Goal: Task Accomplishment & Management: Manage account settings

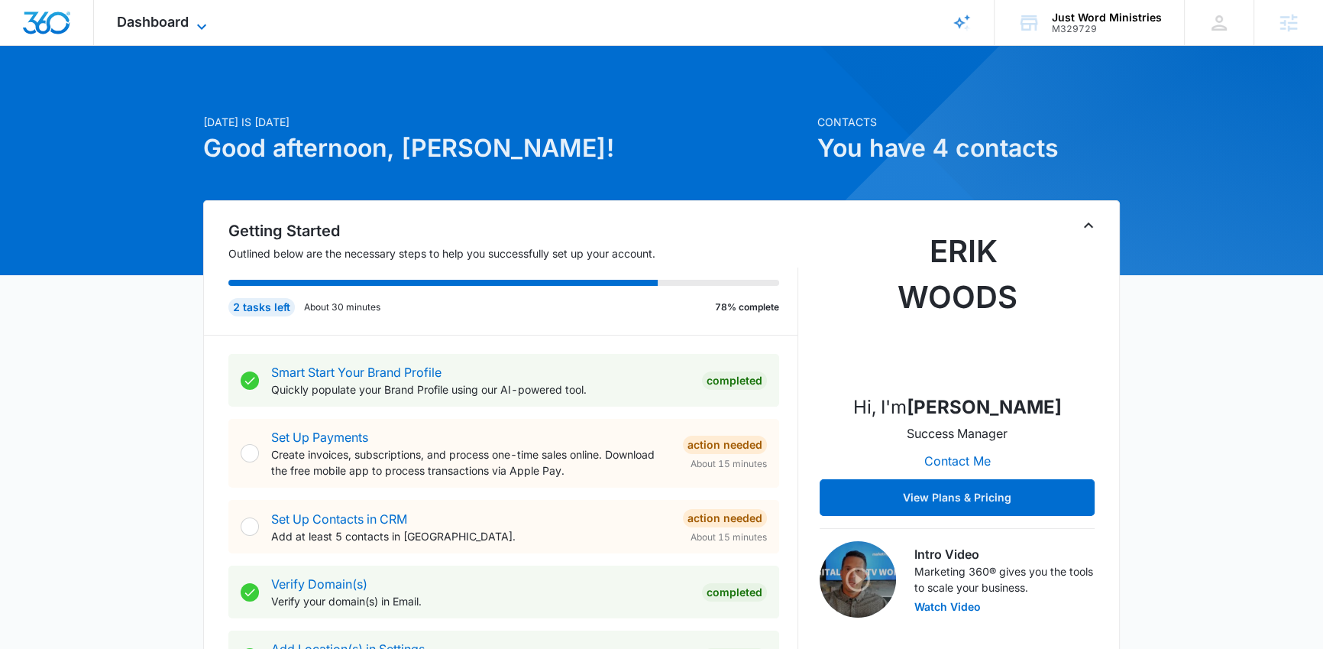
click at [205, 18] on icon at bounding box center [202, 27] width 18 height 18
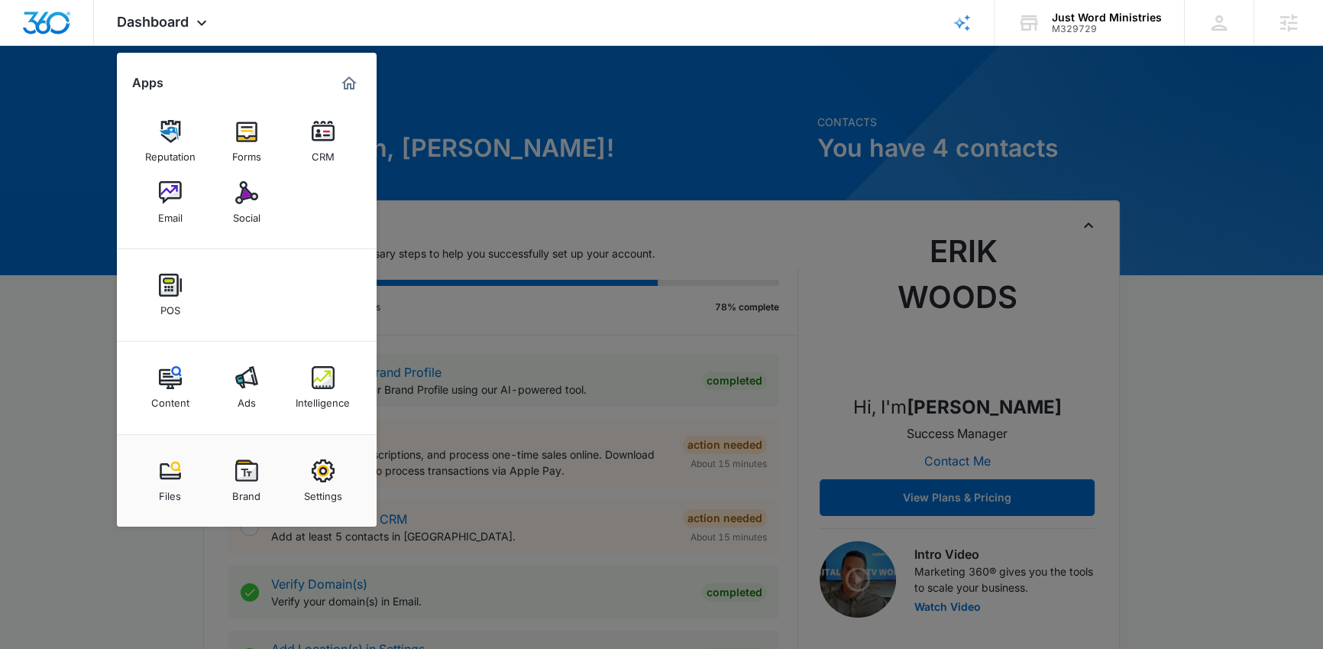
click at [343, 478] on link "Settings" at bounding box center [323, 481] width 58 height 58
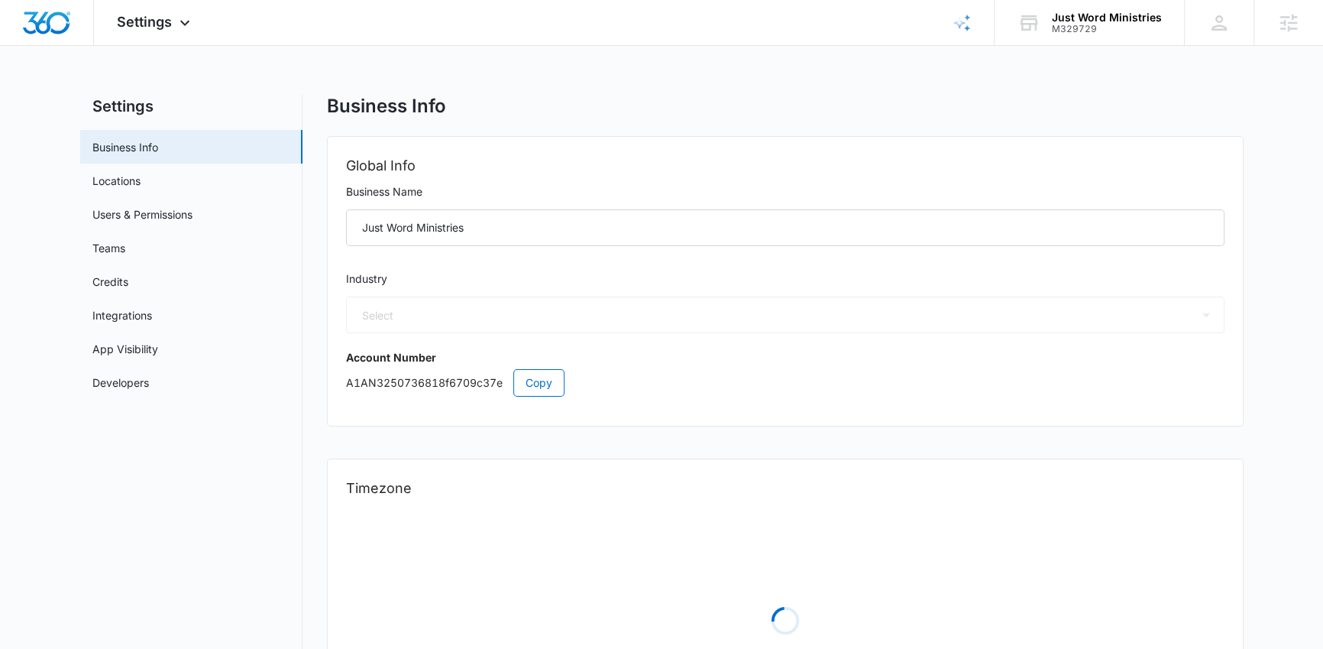
select select "52"
select select "US"
select select "[GEOGRAPHIC_DATA]/[US_STATE]/[GEOGRAPHIC_DATA]"
click at [128, 277] on link "Credits" at bounding box center [110, 282] width 36 height 16
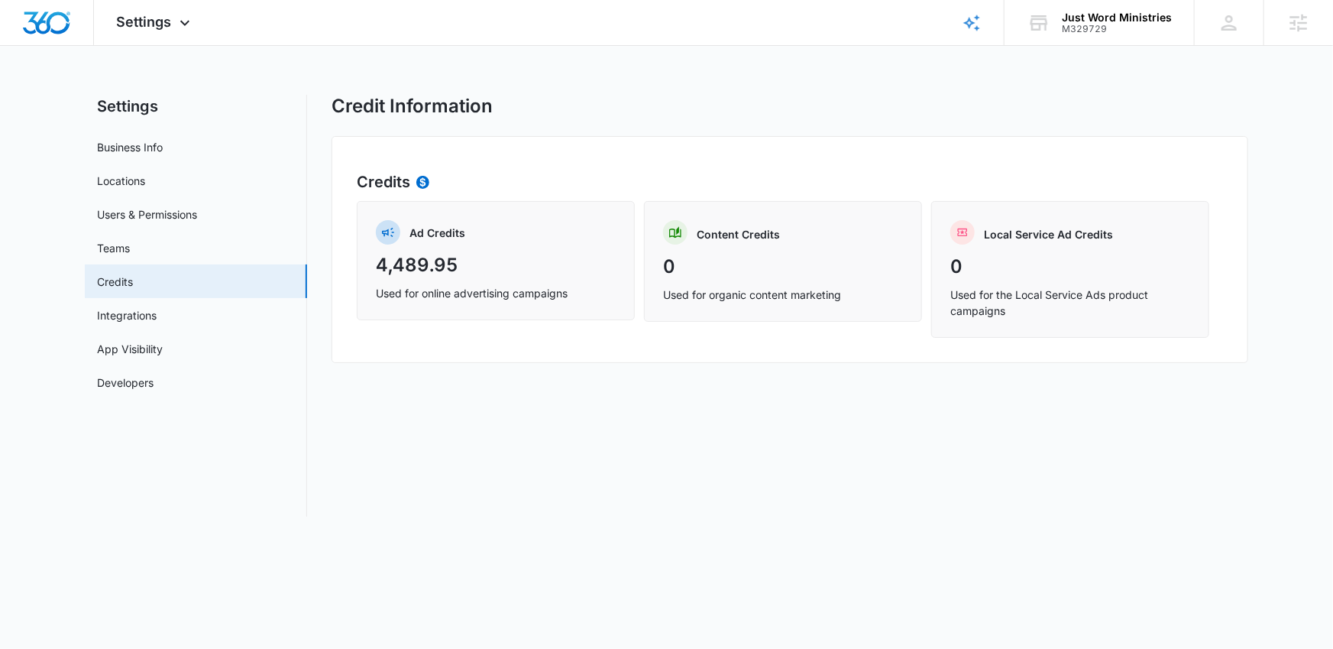
click at [535, 119] on div "Credit Information Credits Ad Credits 4,489.95 Used for online advertising camp…" at bounding box center [790, 306] width 917 height 422
click at [188, 23] on icon at bounding box center [185, 27] width 18 height 18
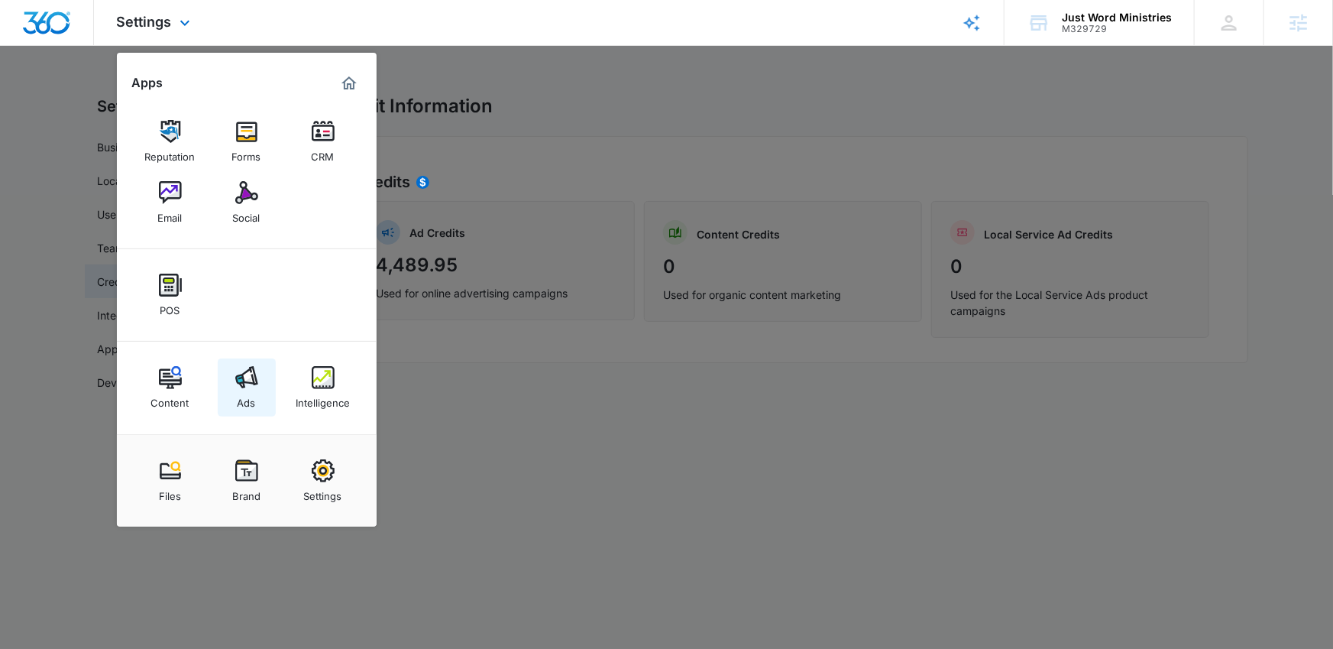
click at [238, 366] on img at bounding box center [246, 377] width 23 height 23
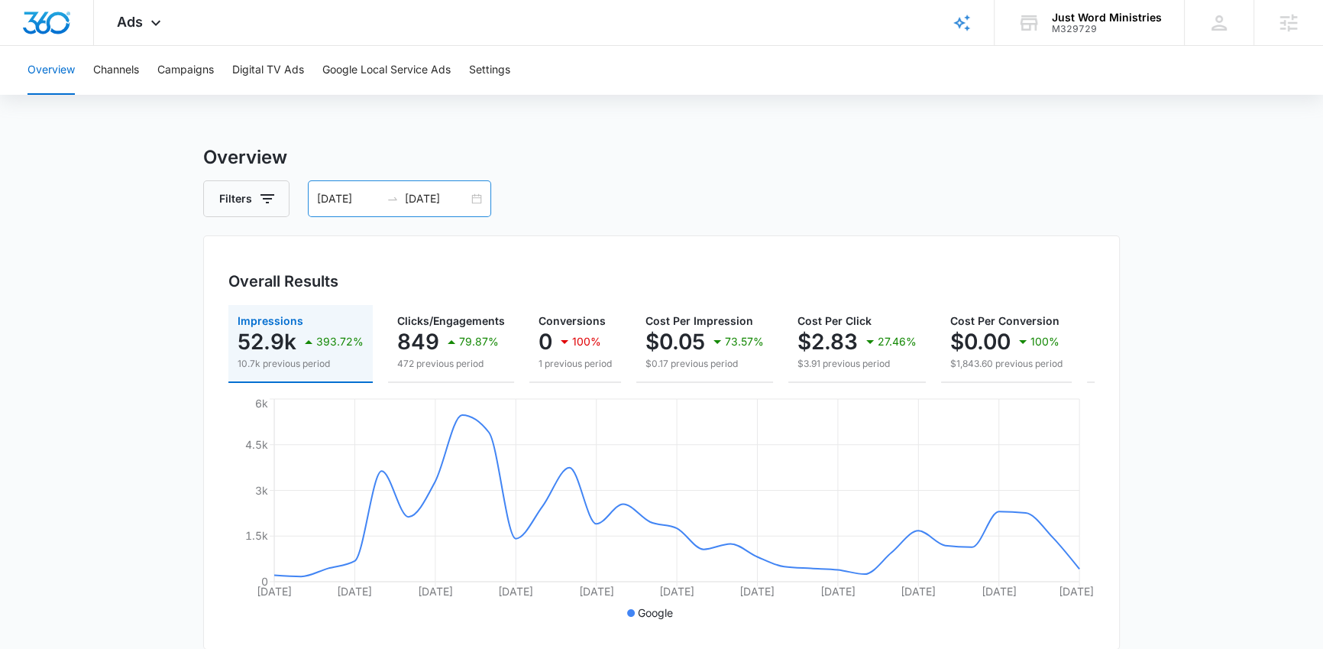
click at [377, 206] on input "[DATE]" at bounding box center [348, 198] width 63 height 17
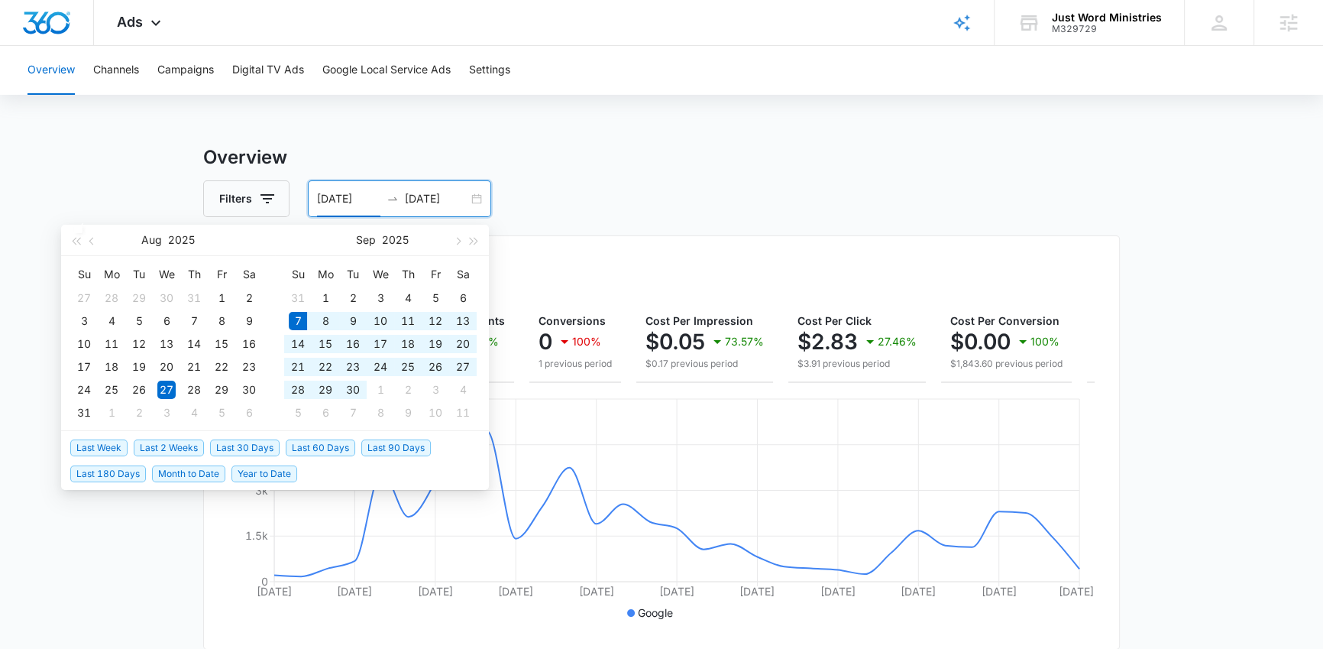
click at [257, 447] on span "Last 30 Days" at bounding box center [245, 447] width 70 height 17
type input "[DATE]"
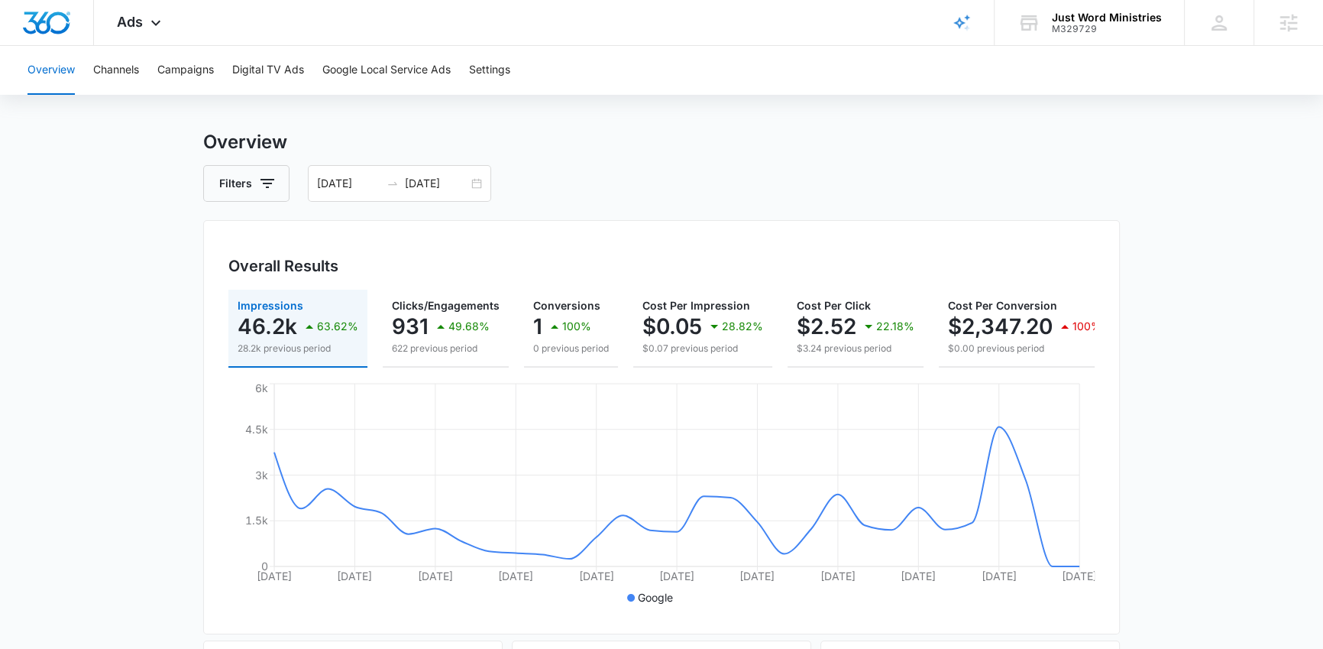
click at [202, 74] on button "Campaigns" at bounding box center [185, 70] width 57 height 49
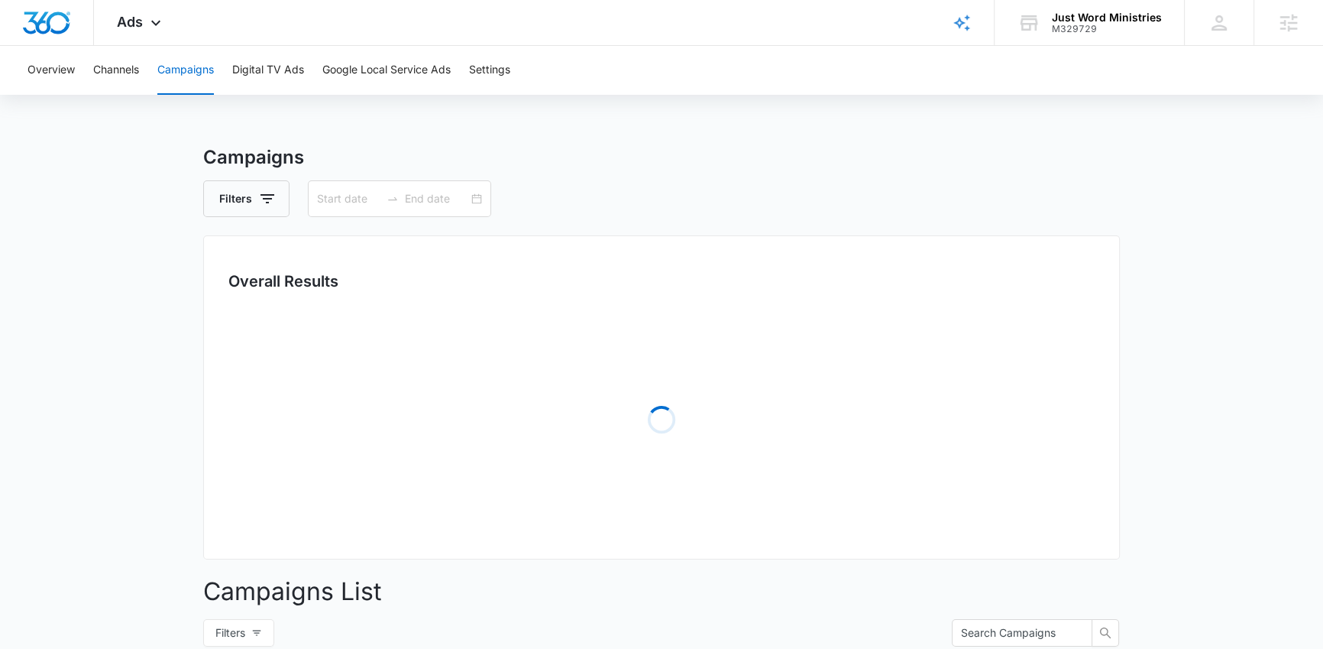
type input "[DATE]"
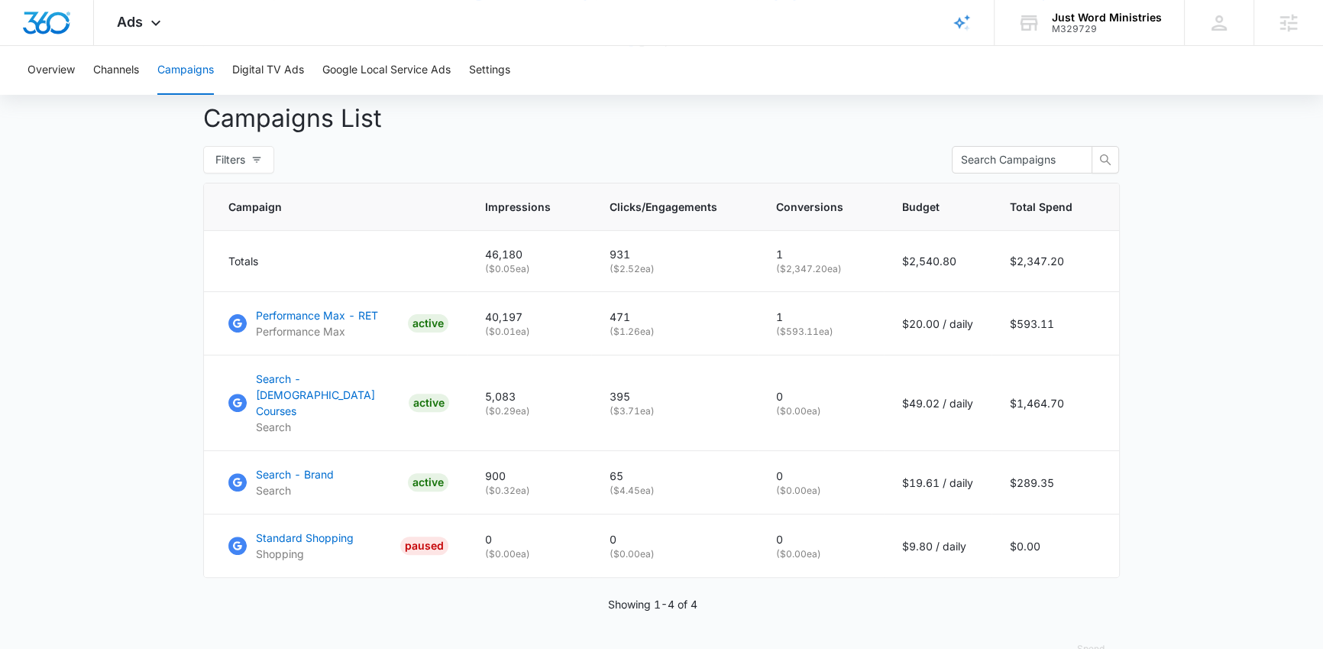
scroll to position [565, 0]
click at [141, 25] on span "Ads" at bounding box center [130, 22] width 26 height 16
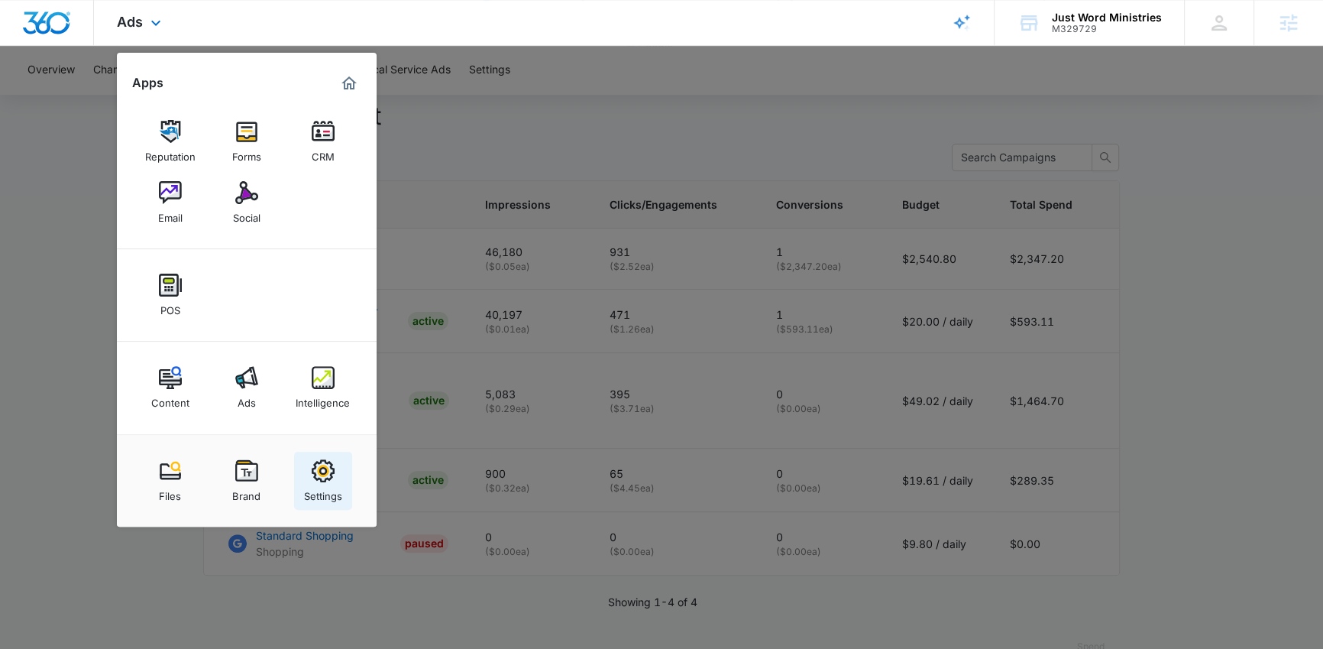
click at [319, 471] on img at bounding box center [323, 470] width 23 height 23
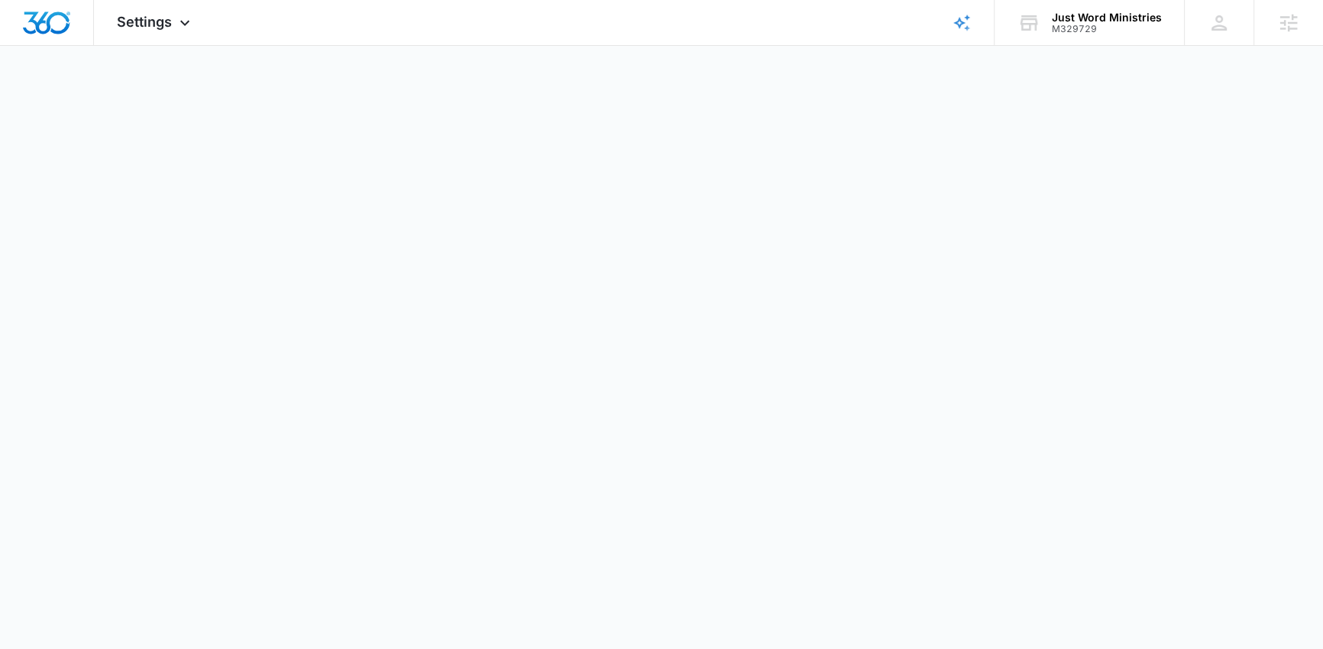
select select "52"
select select "US"
select select "[GEOGRAPHIC_DATA]/[US_STATE]/[GEOGRAPHIC_DATA]"
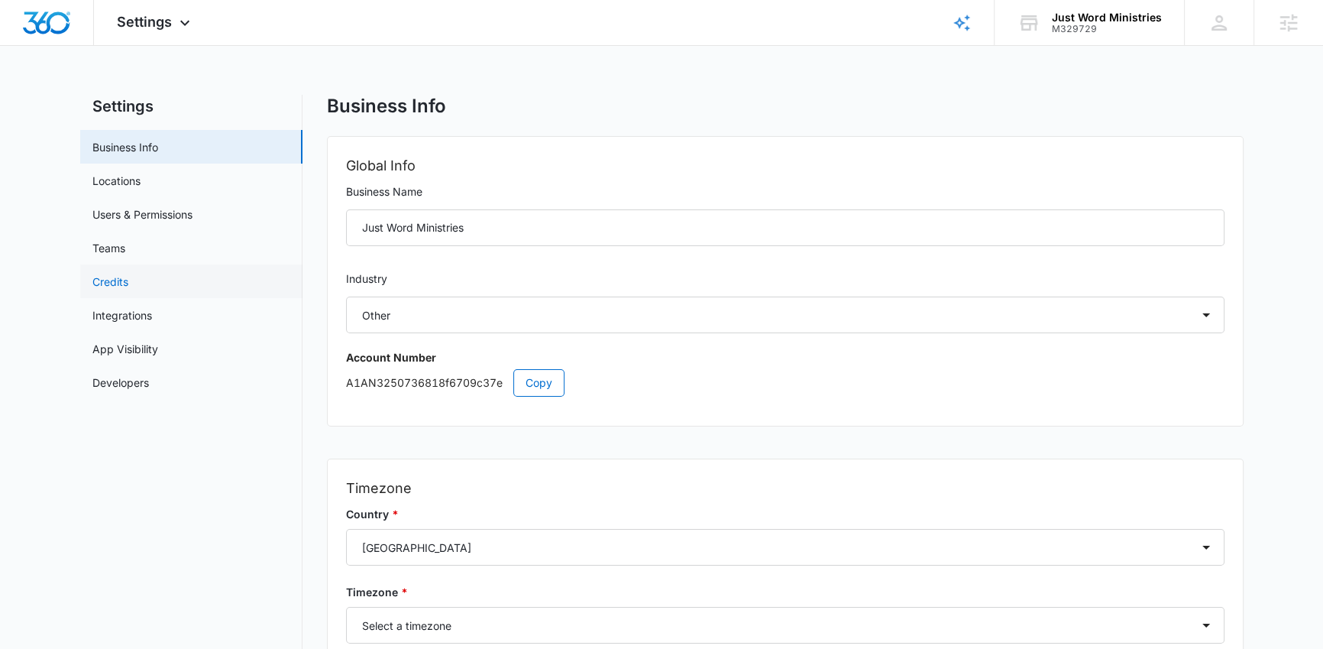
click at [128, 279] on link "Credits" at bounding box center [110, 282] width 36 height 16
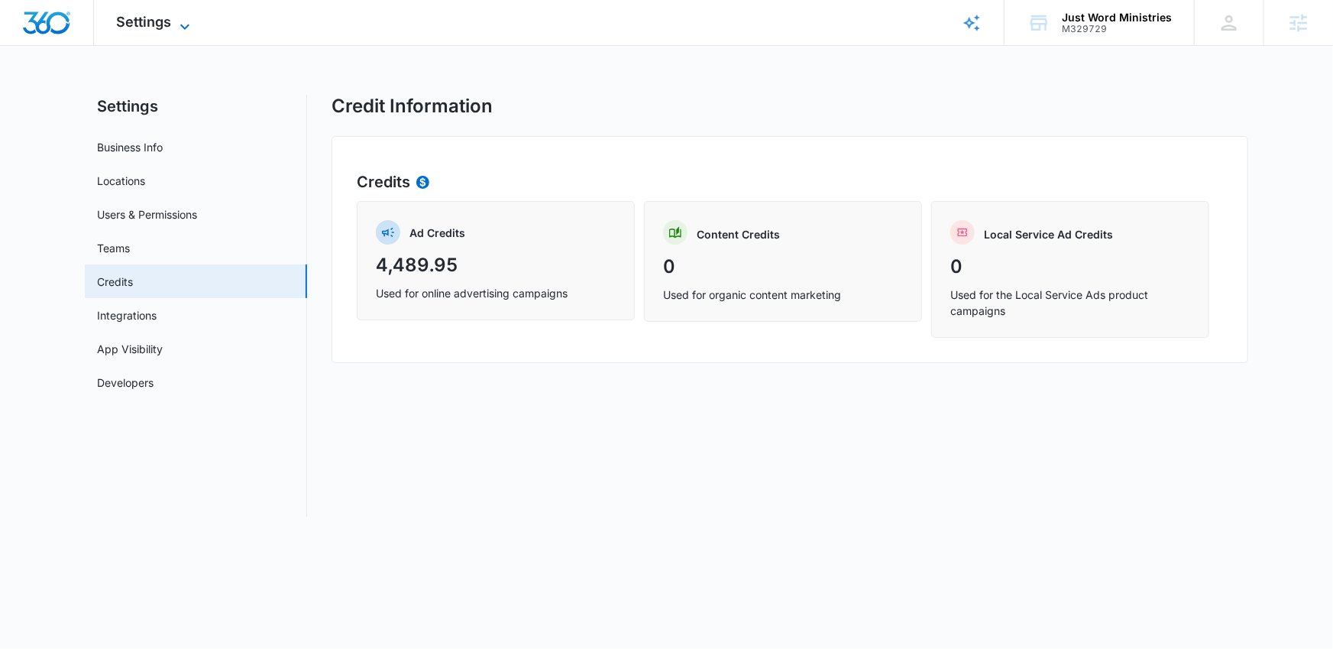
click at [192, 18] on icon at bounding box center [185, 27] width 18 height 18
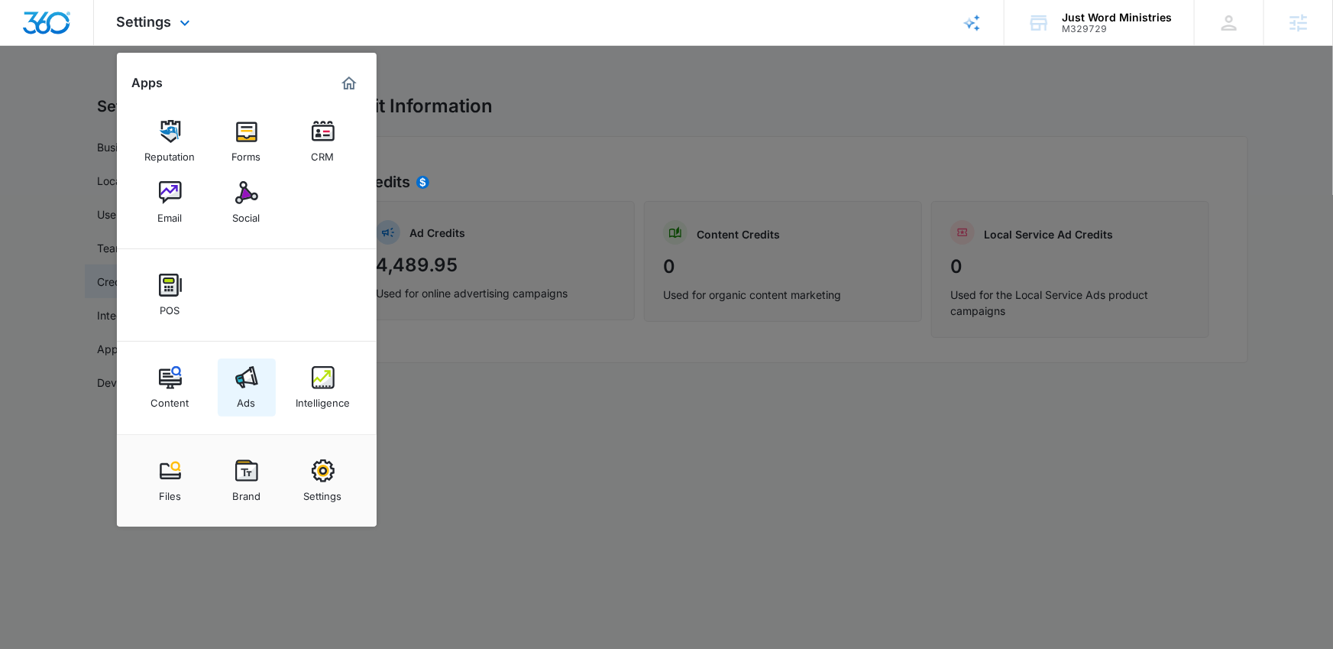
click at [248, 382] on img at bounding box center [246, 377] width 23 height 23
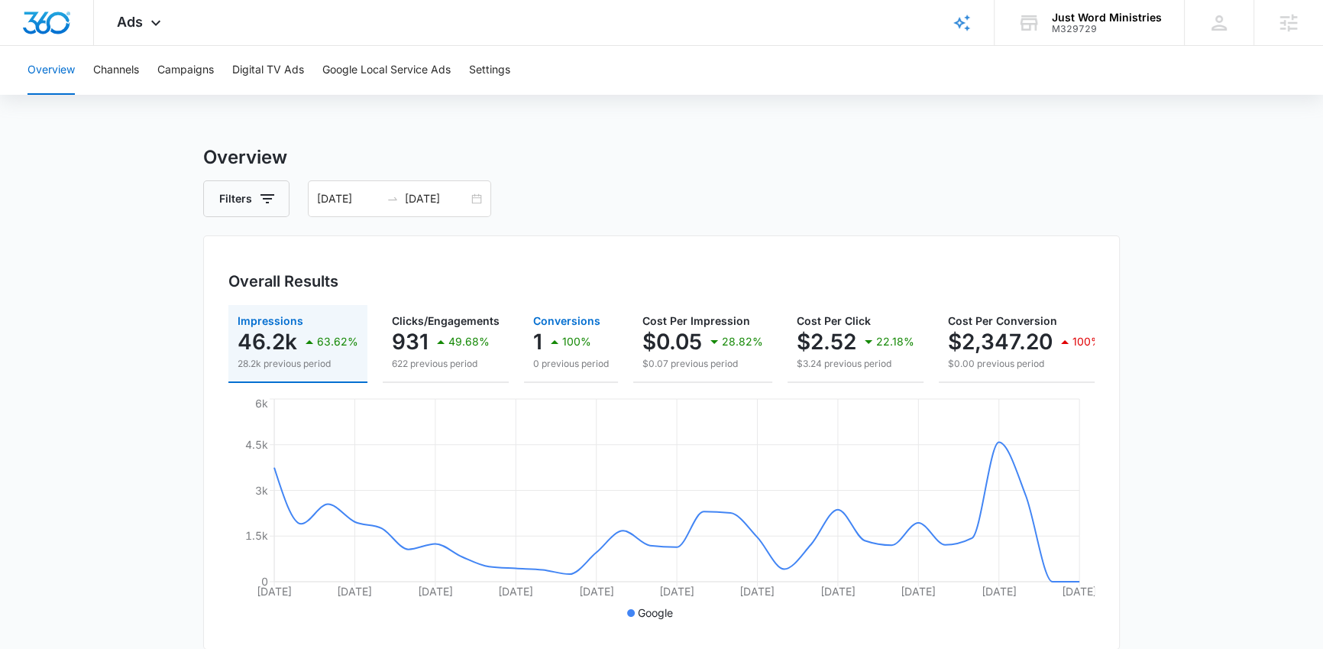
click at [569, 339] on p "100%" at bounding box center [576, 341] width 29 height 11
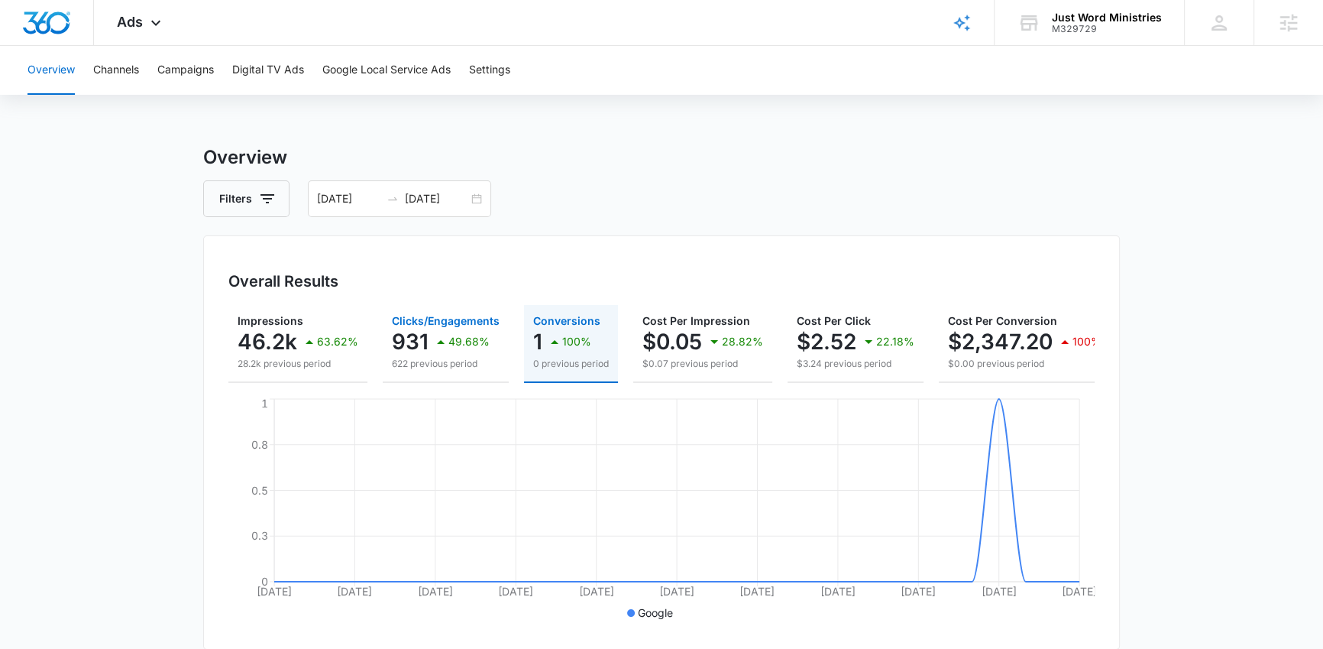
click at [419, 330] on p "931" at bounding box center [410, 341] width 37 height 24
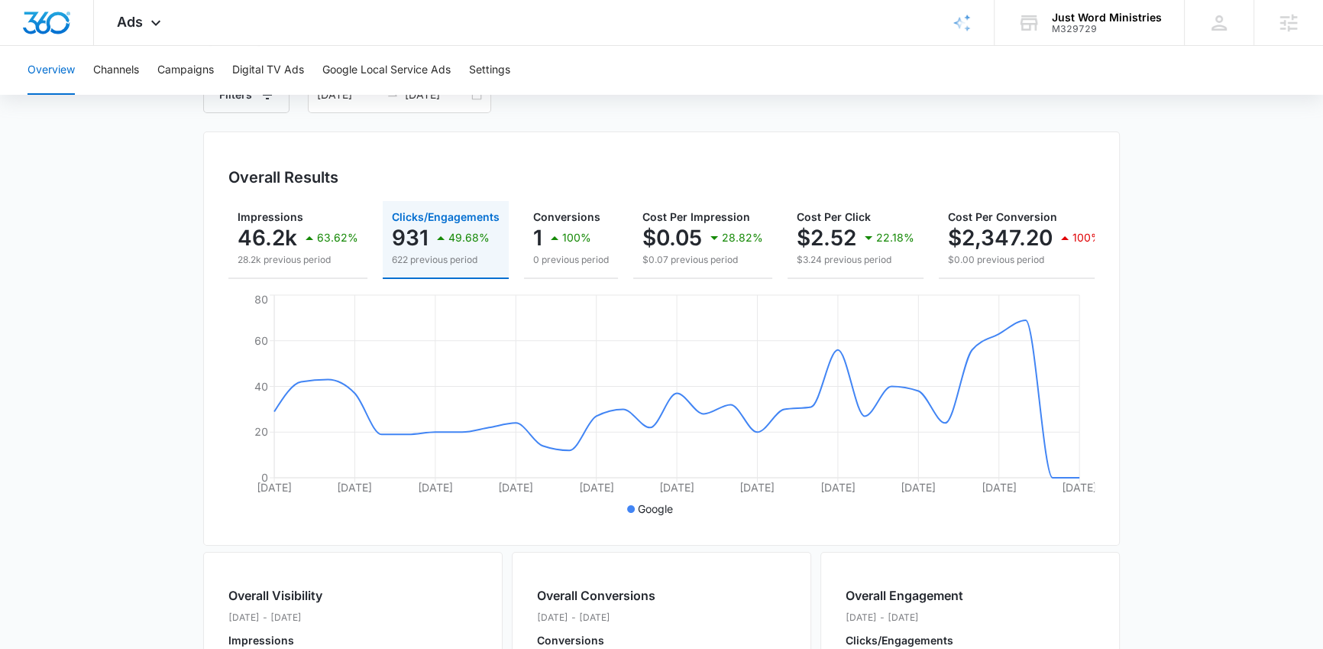
scroll to position [105, 0]
click at [194, 355] on main "Overview Filters [DATE] [DATE] Overall Results Impressions 46.2k 63.62% 28.2k p…" at bounding box center [661, 587] width 1323 height 1097
click at [193, 76] on button "Campaigns" at bounding box center [185, 70] width 57 height 49
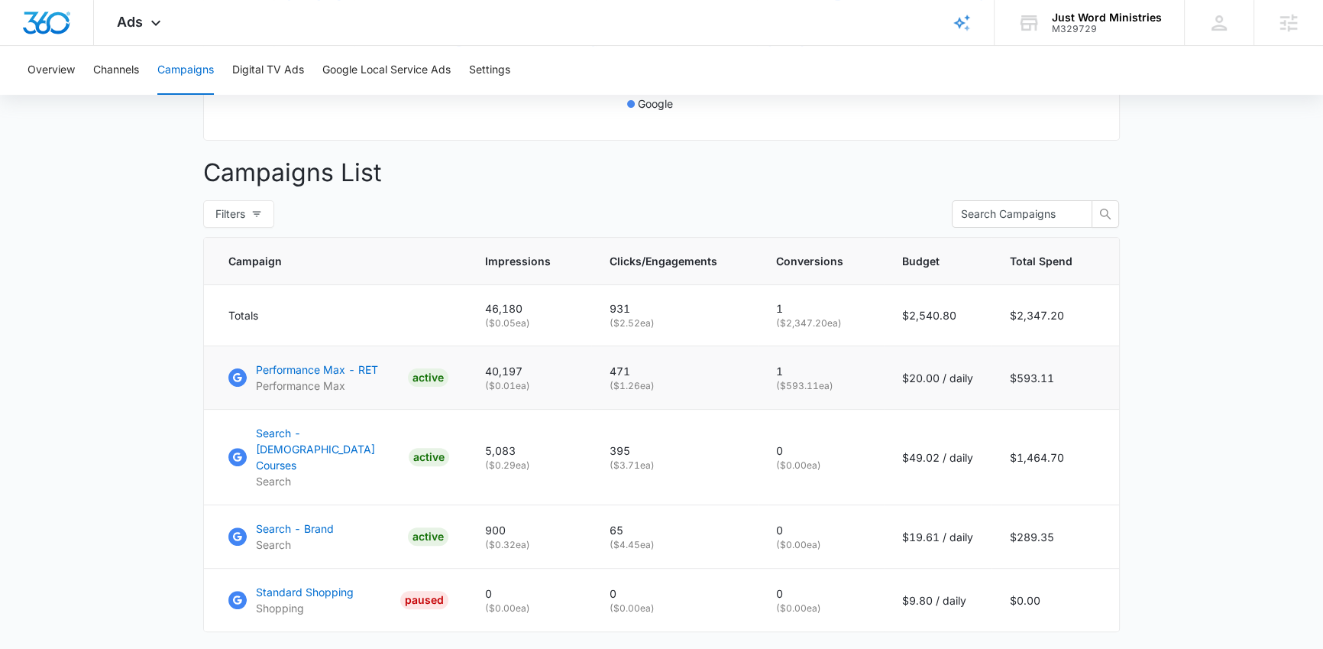
scroll to position [510, 0]
click at [307, 375] on p "Performance Max - RET" at bounding box center [317, 368] width 122 height 16
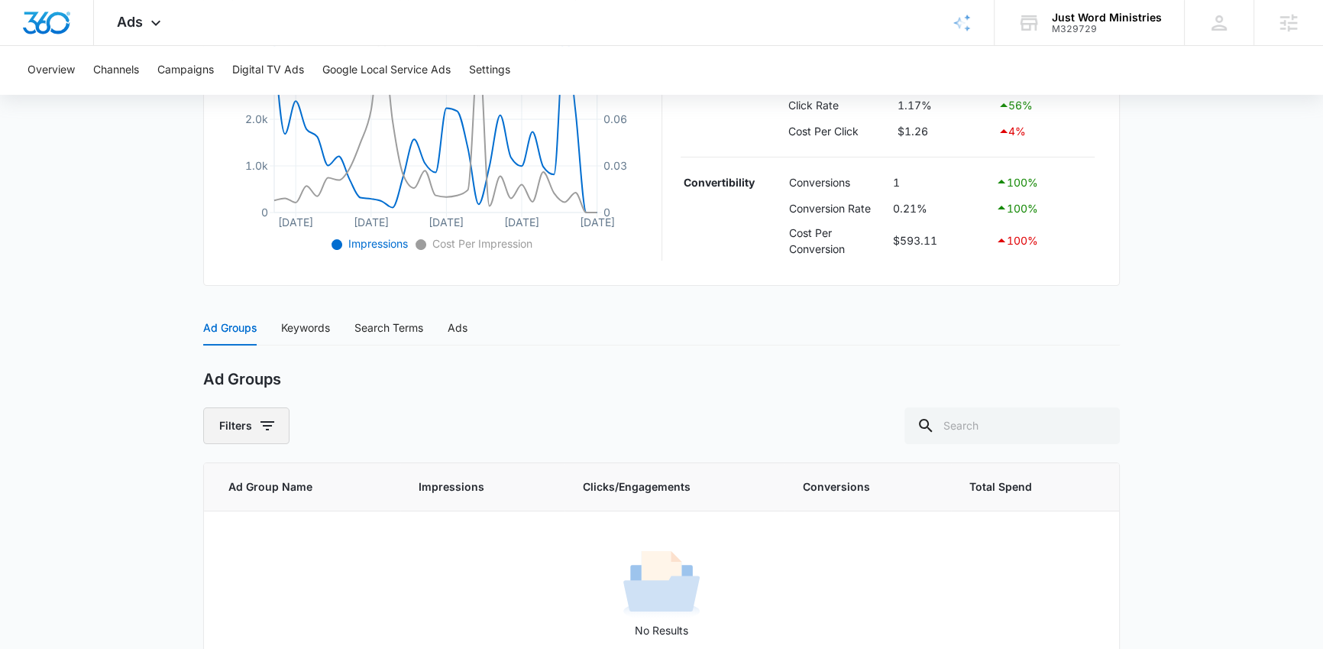
scroll to position [436, 0]
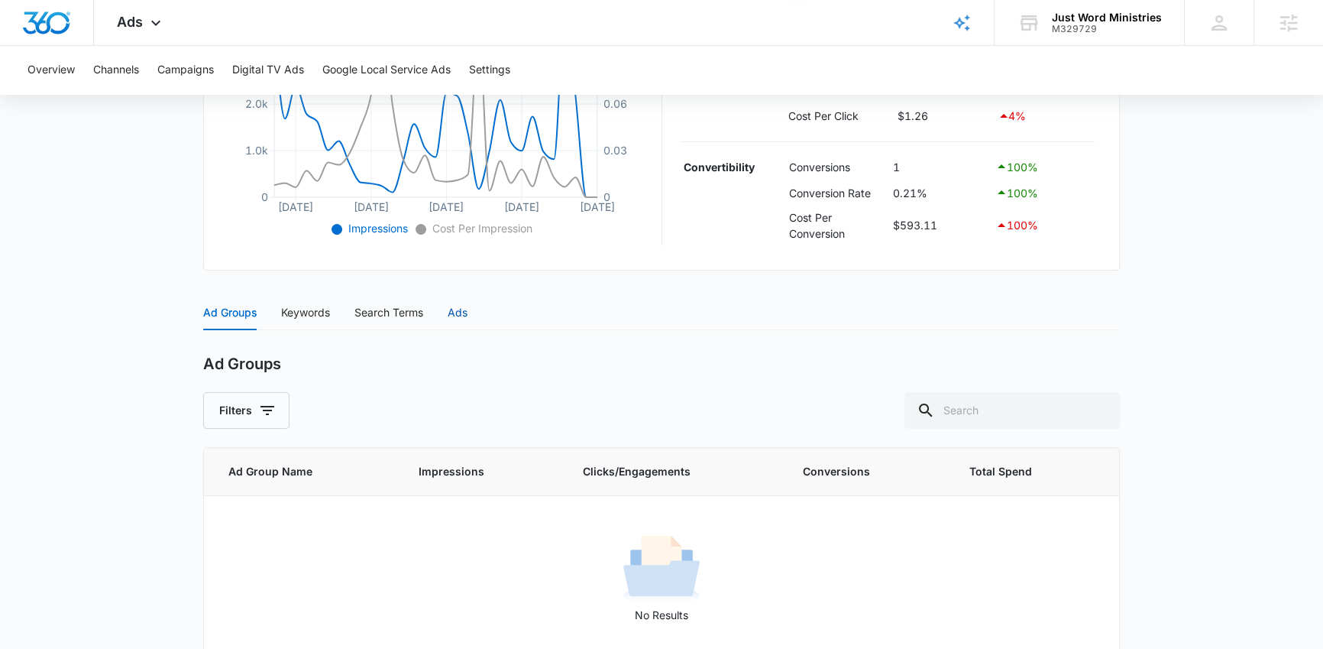
click at [461, 309] on div "Ads" at bounding box center [458, 312] width 20 height 17
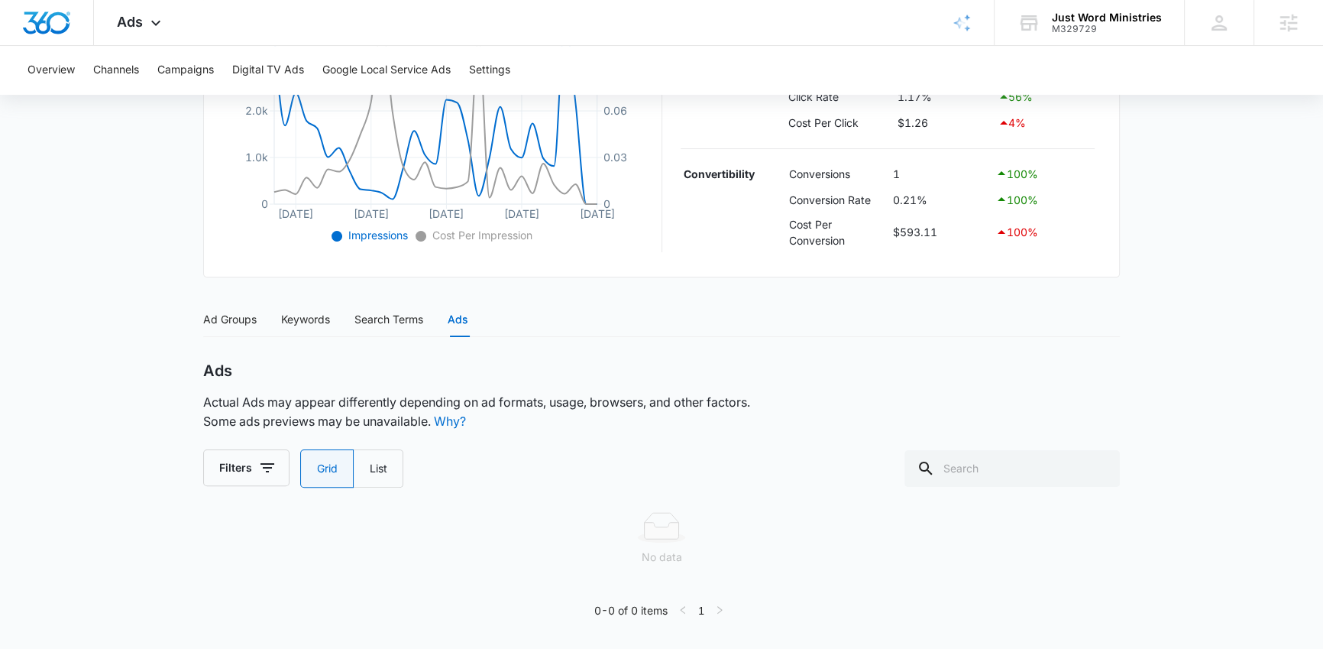
scroll to position [428, 0]
click at [238, 316] on div "Ad Groups" at bounding box center [229, 320] width 53 height 17
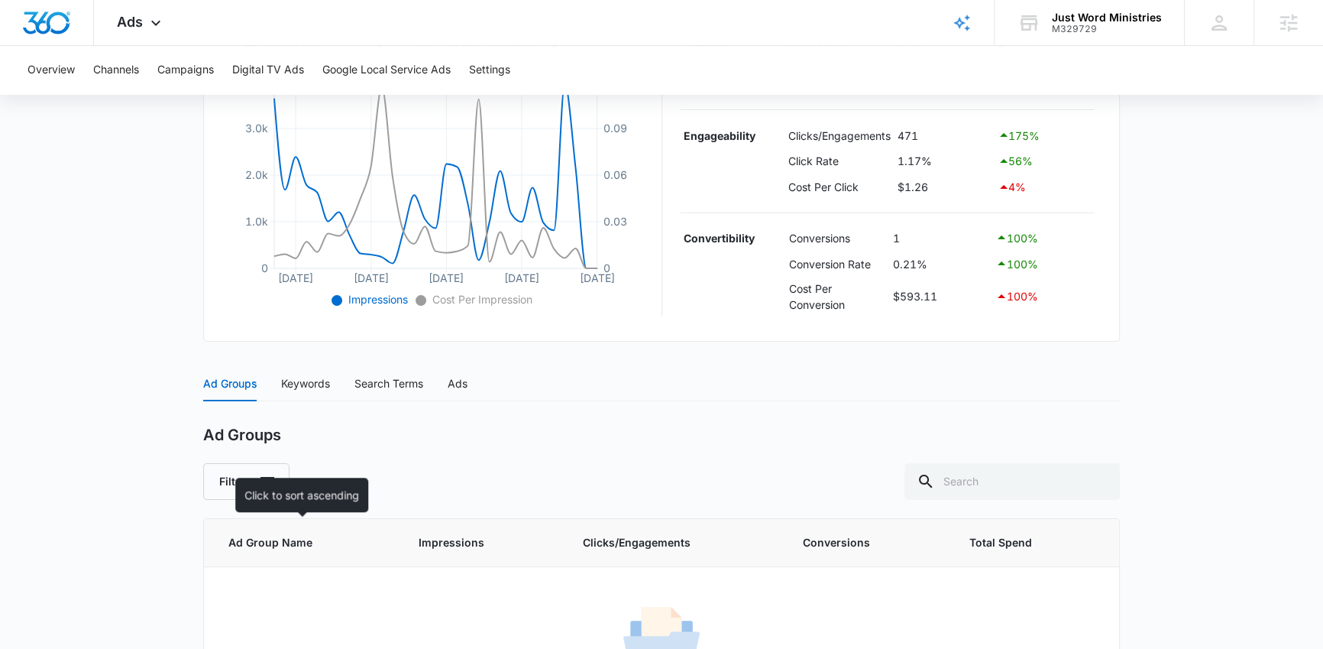
scroll to position [357, 0]
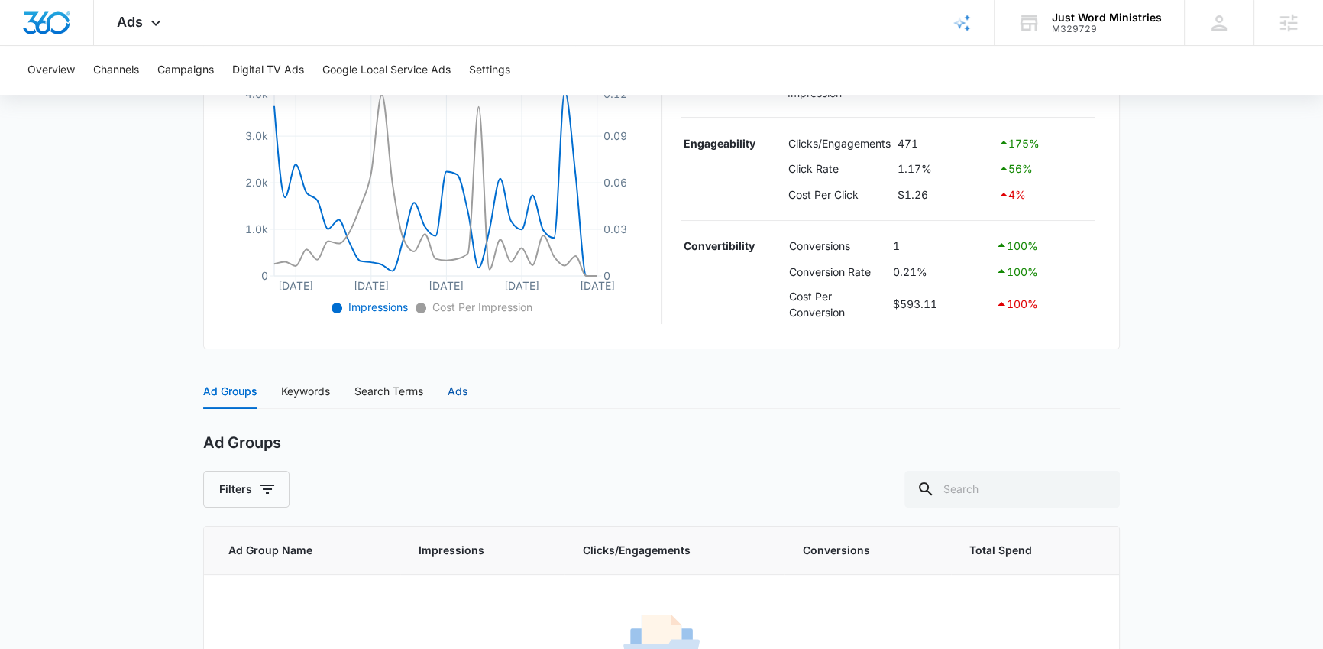
click at [458, 387] on div "Ads" at bounding box center [458, 391] width 20 height 17
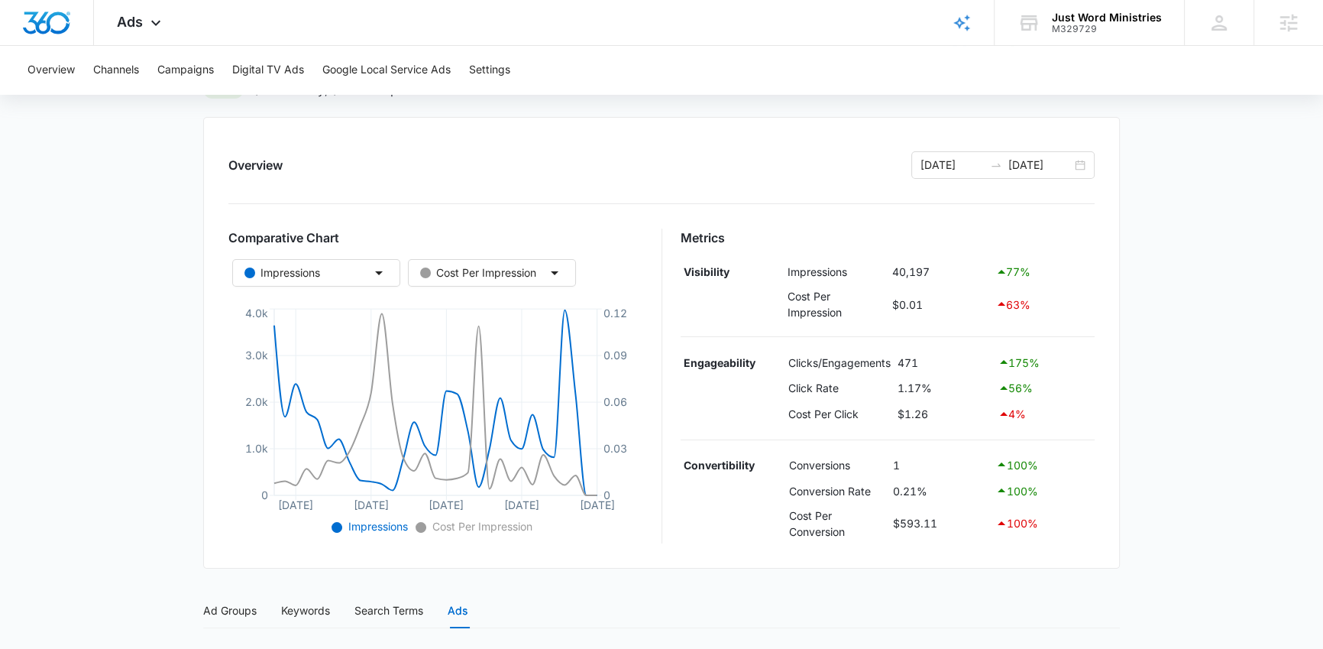
scroll to position [0, 0]
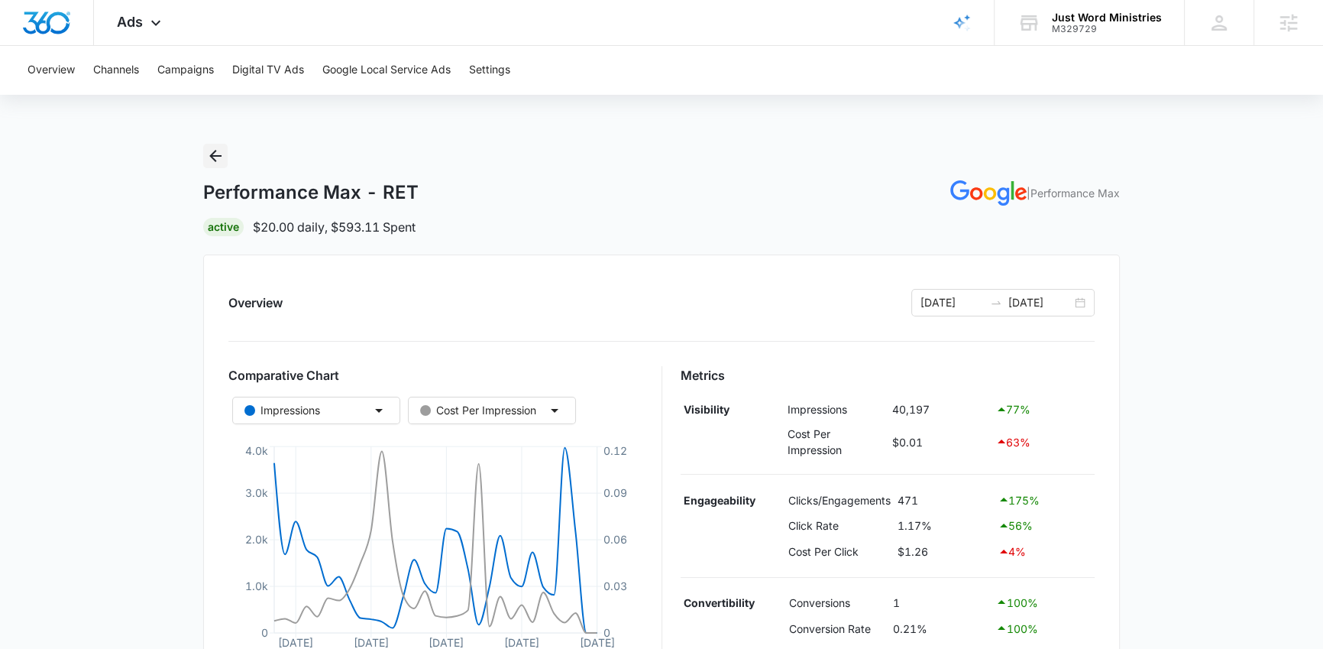
click at [219, 155] on icon "Back" at bounding box center [215, 156] width 12 height 12
